Goal: Navigation & Orientation: Find specific page/section

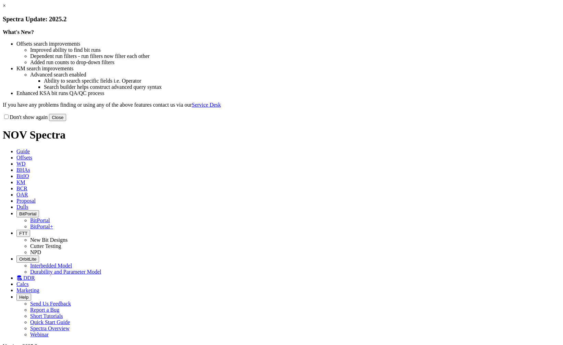
click at [66, 121] on button "Close" at bounding box center [57, 117] width 17 height 7
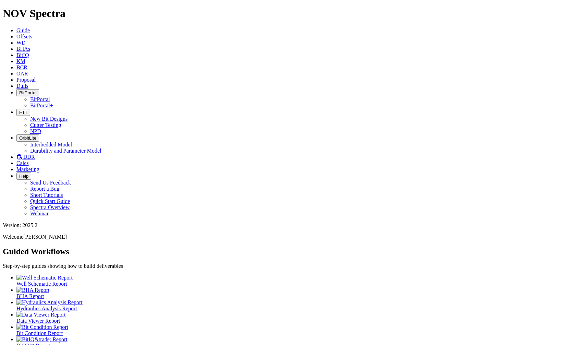
click at [27, 110] on span "FTT" at bounding box center [23, 112] width 8 height 5
click at [68, 116] on link "New Bit Designs" at bounding box center [48, 119] width 37 height 6
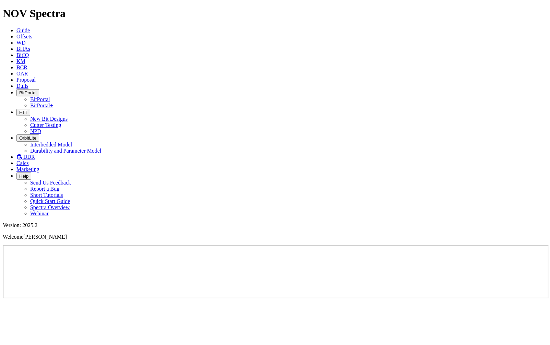
click at [36, 90] on span "BitPortal" at bounding box center [27, 92] width 17 height 5
click at [50, 96] on link "BitPortal" at bounding box center [40, 99] width 20 height 6
